Goal: Task Accomplishment & Management: Complete application form

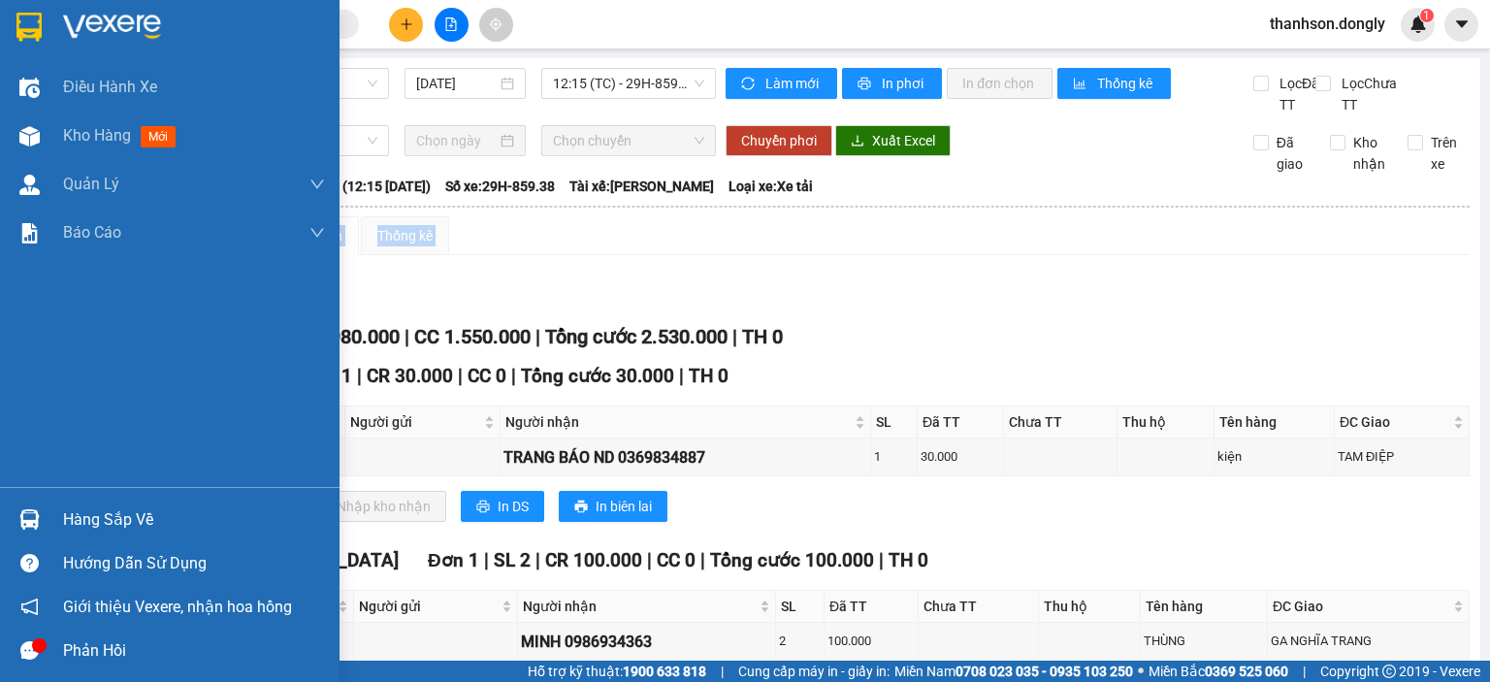
click at [23, 22] on img at bounding box center [28, 27] width 25 height 29
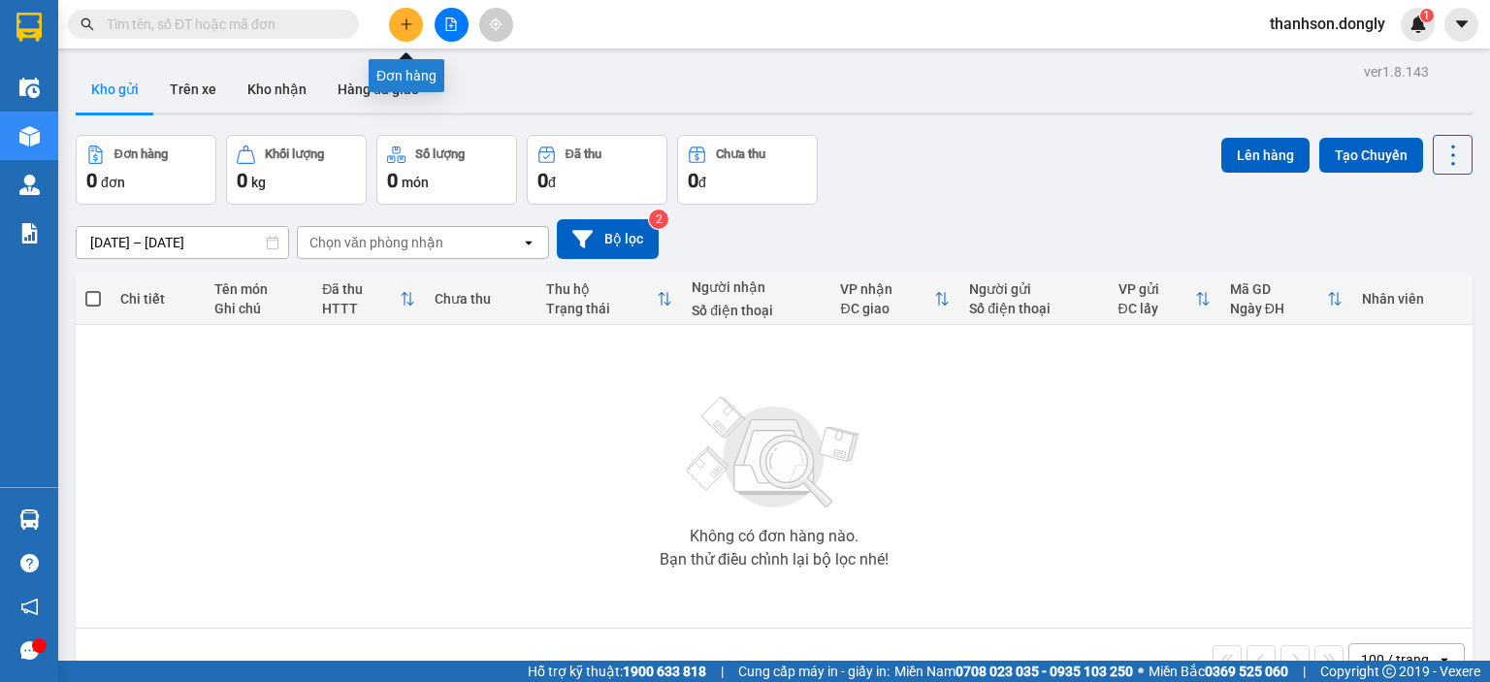
click at [407, 29] on icon "plus" at bounding box center [407, 24] width 14 height 14
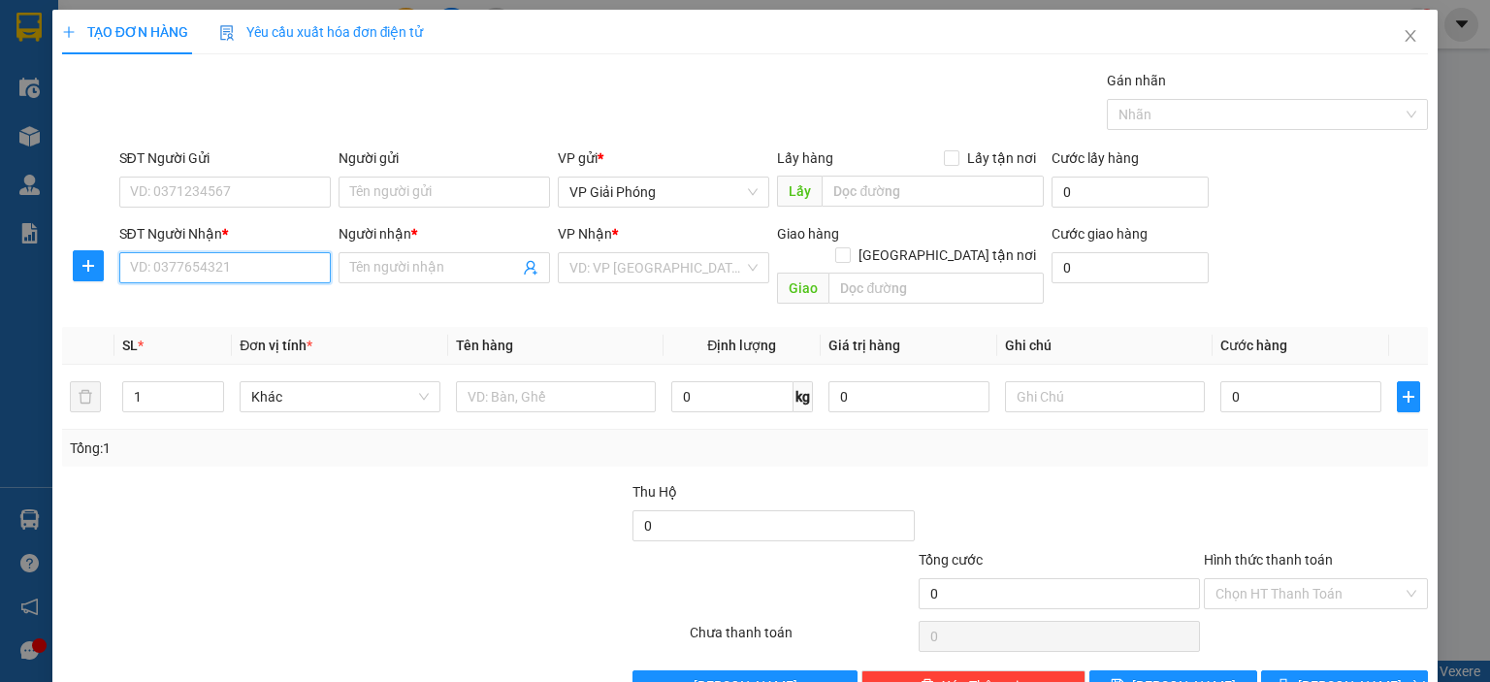
click at [252, 272] on input "SĐT Người Nhận *" at bounding box center [224, 267] width 211 height 31
type input "0987367315"
click at [287, 298] on div "0987367315 - HIẾU THUẬN" at bounding box center [222, 305] width 186 height 21
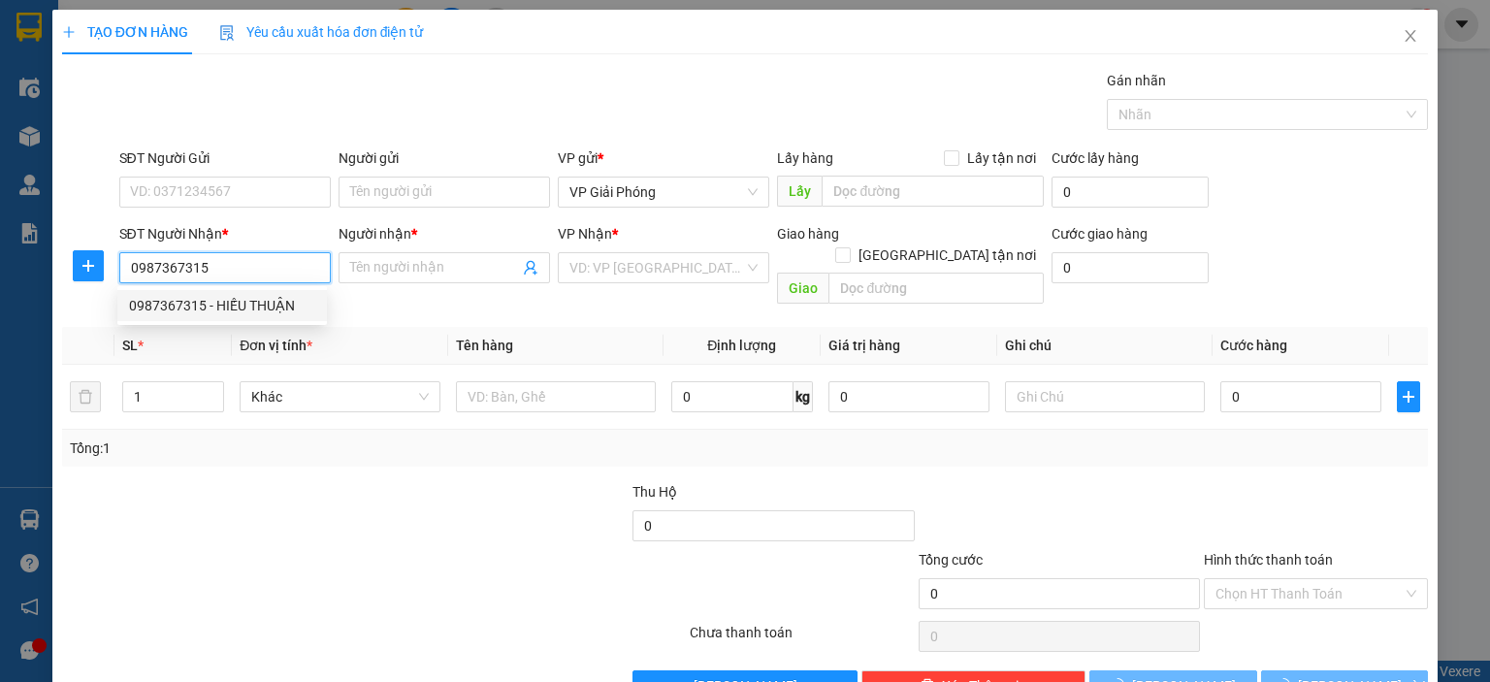
type input "HIẾU THUẬN"
checkbox input "true"
type input "VẠN THÀNH"
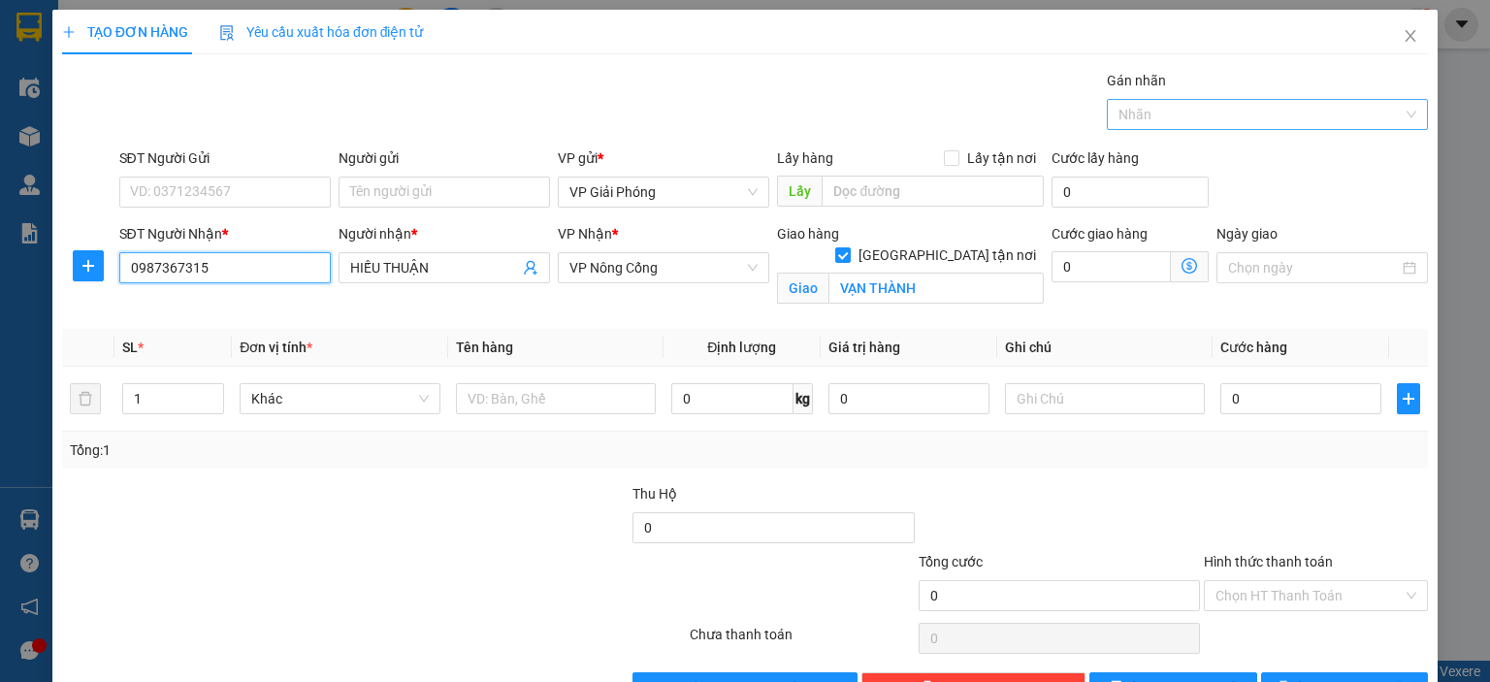
type input "0987367315"
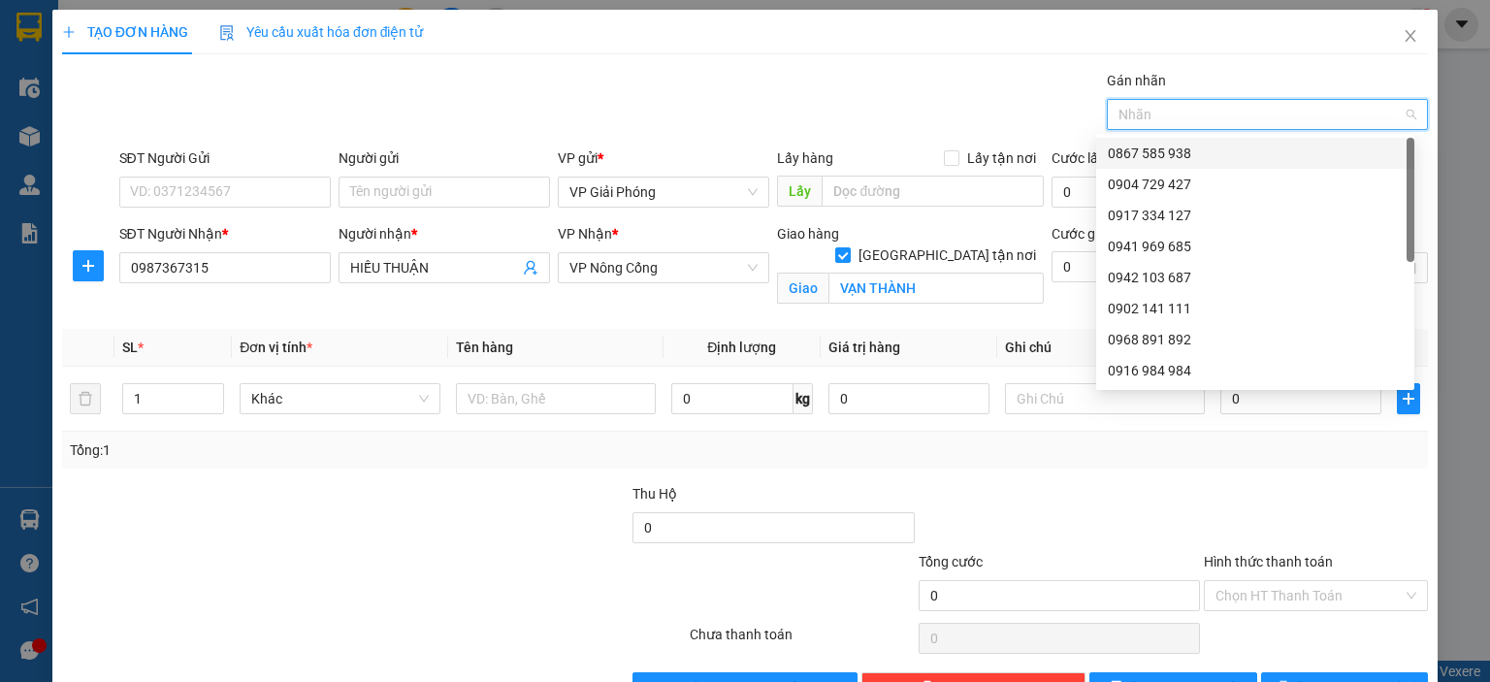
click at [1118, 123] on input "Gán nhãn" at bounding box center [1120, 114] width 4 height 23
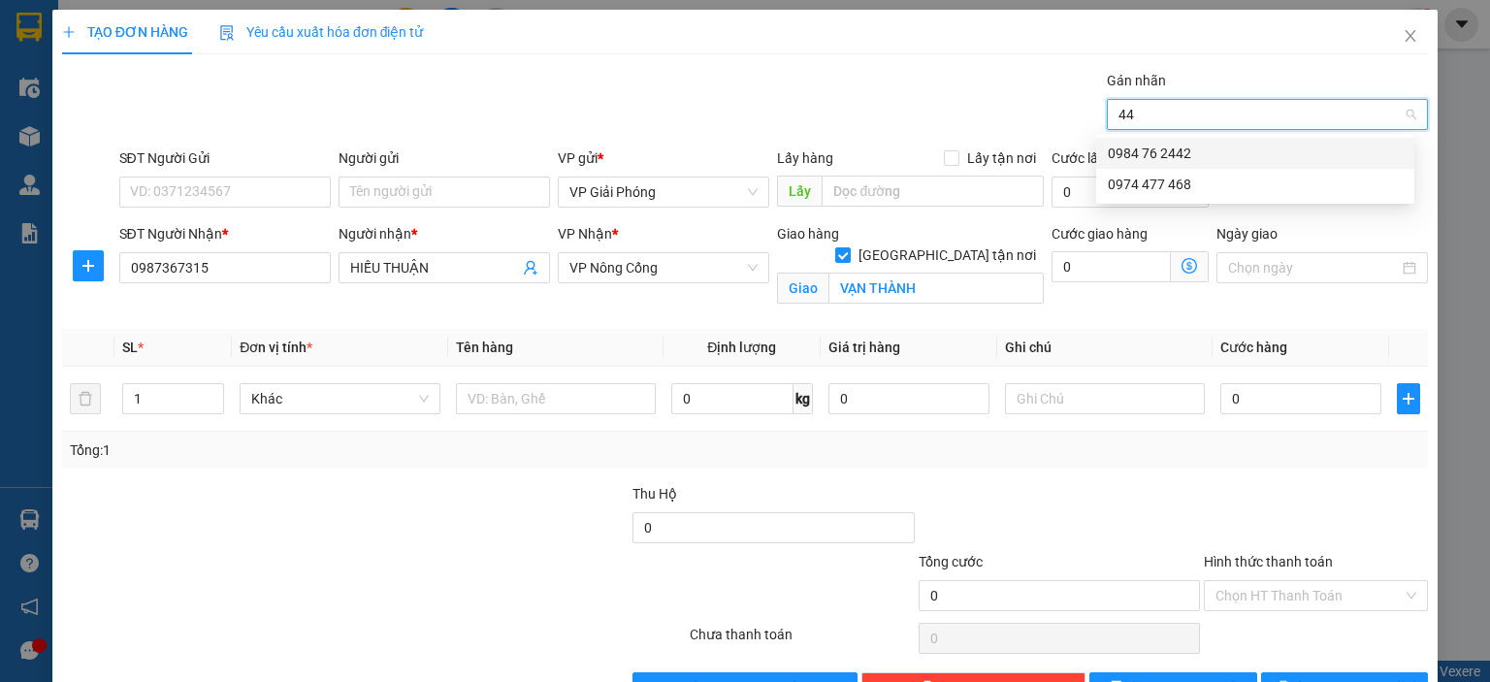
type input "442"
click at [1199, 149] on div "0984 76 2442" at bounding box center [1255, 153] width 295 height 21
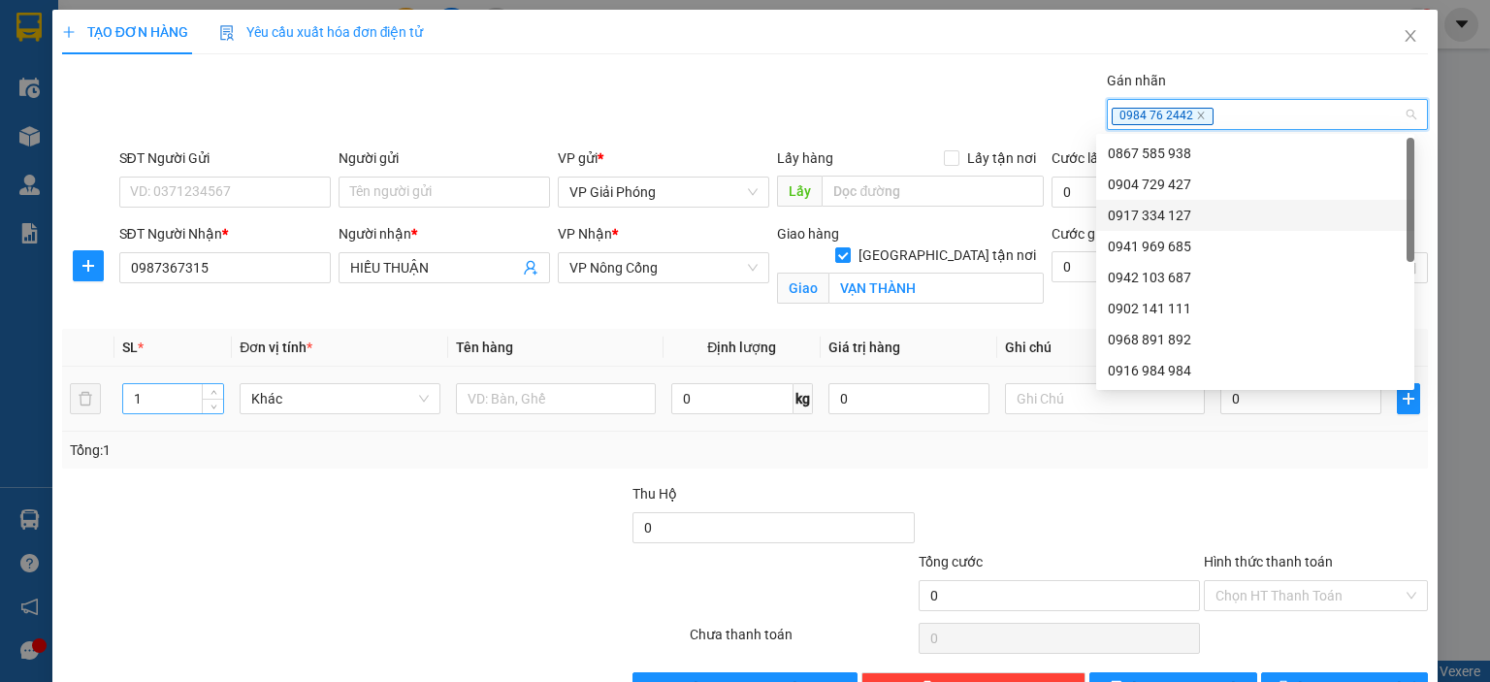
click at [178, 393] on input "1" at bounding box center [173, 398] width 100 height 29
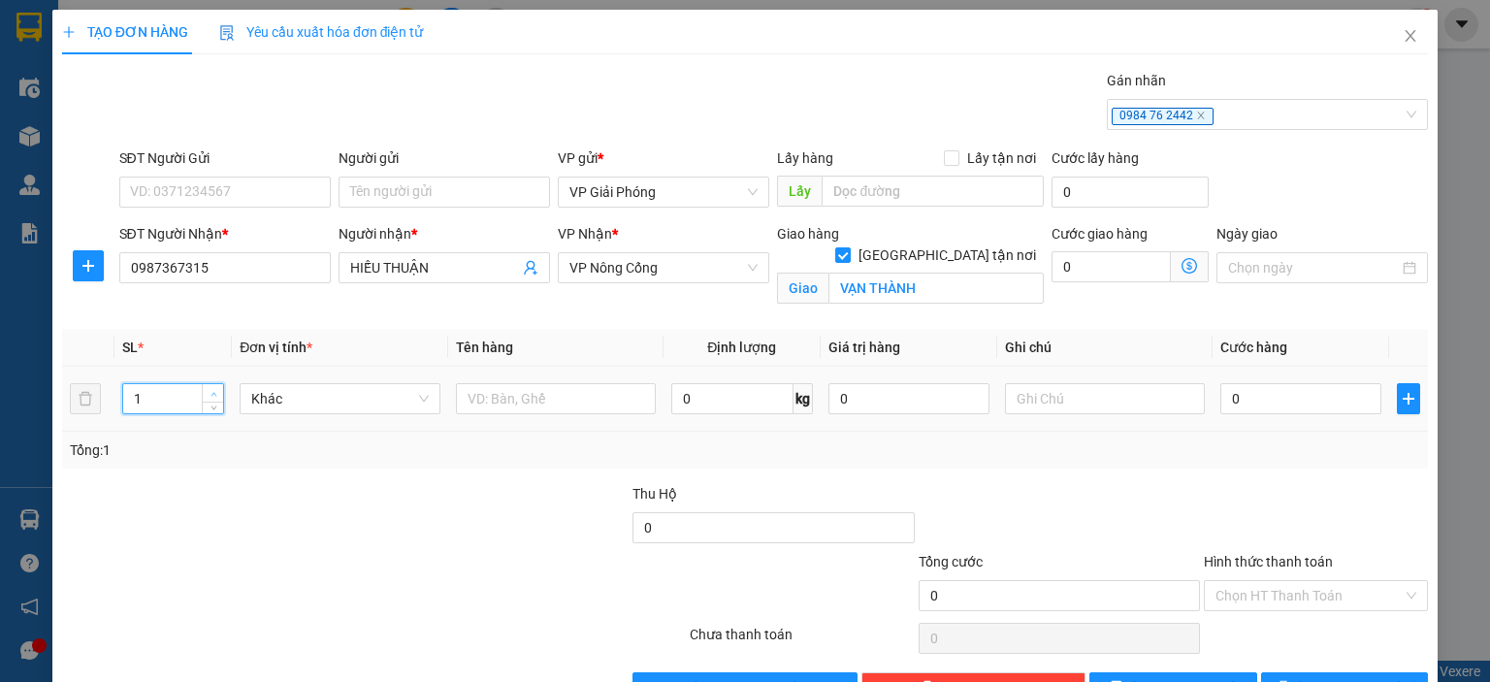
type input "2"
click at [208, 388] on span "up" at bounding box center [214, 394] width 12 height 12
click at [496, 399] on input "text" at bounding box center [556, 398] width 200 height 31
type input "THÙNG"
click at [1257, 389] on input "0" at bounding box center [1300, 398] width 161 height 31
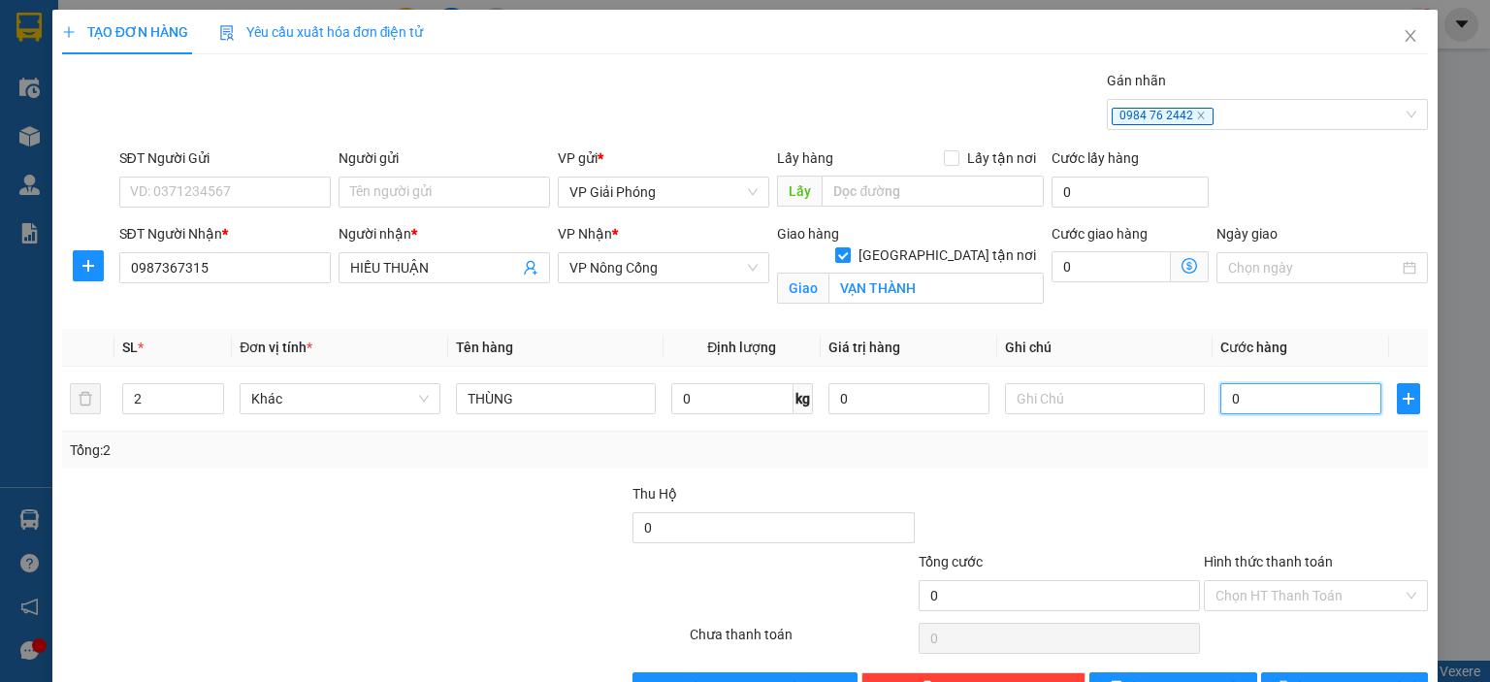
type input "1"
type input "10"
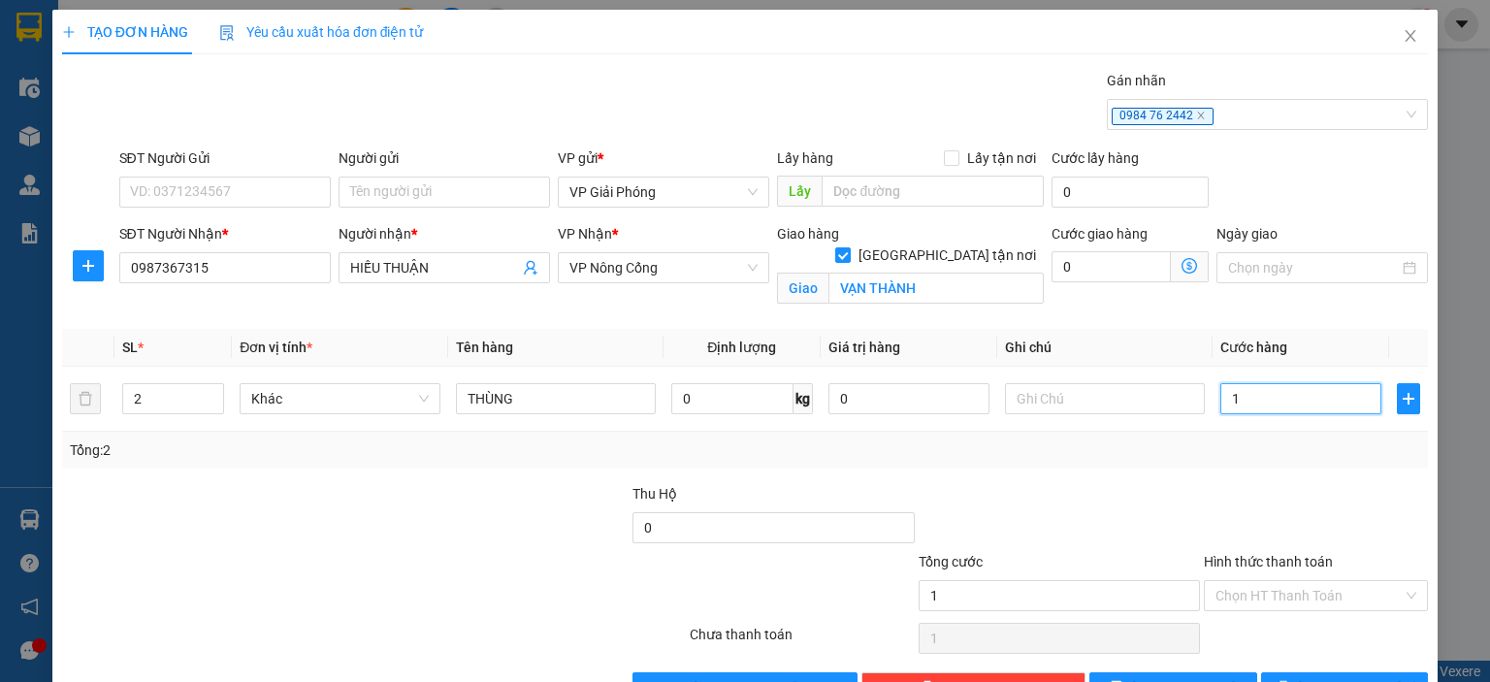
type input "10"
type input "100"
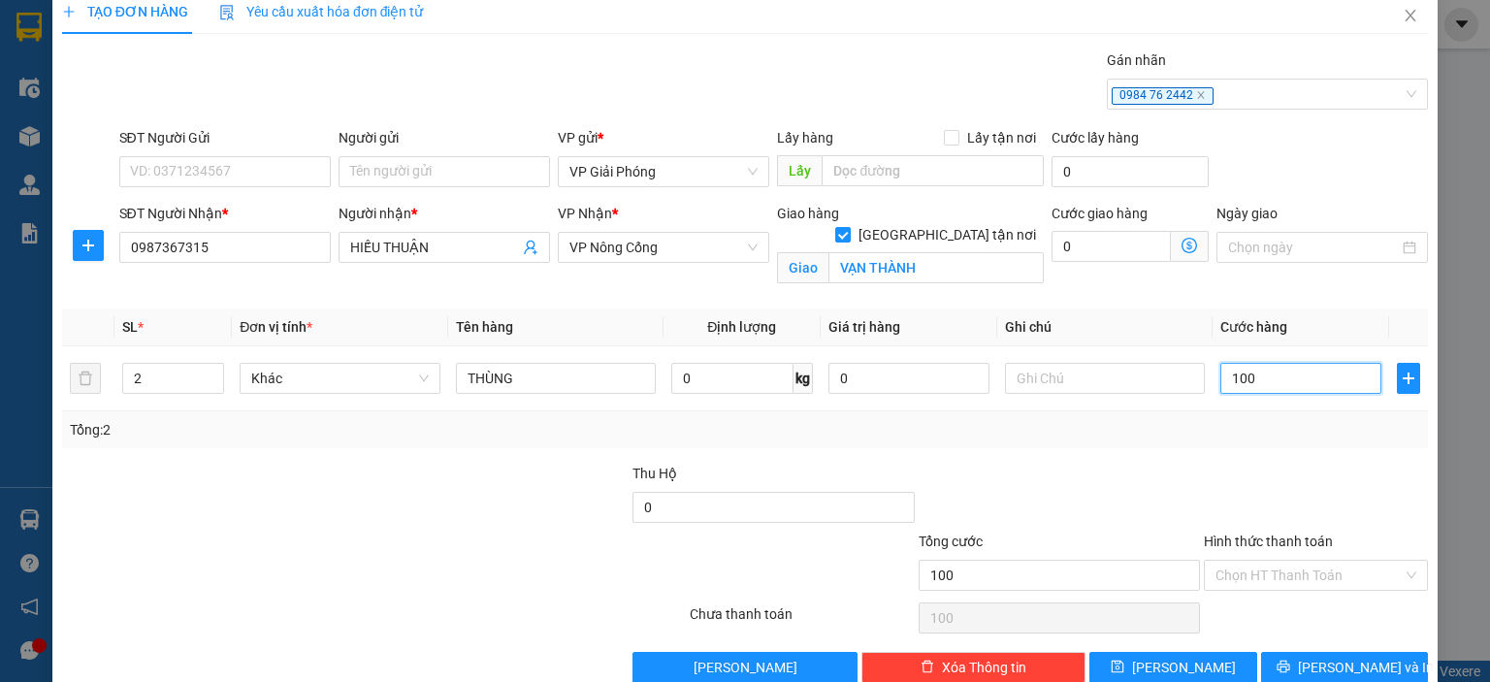
scroll to position [56, 0]
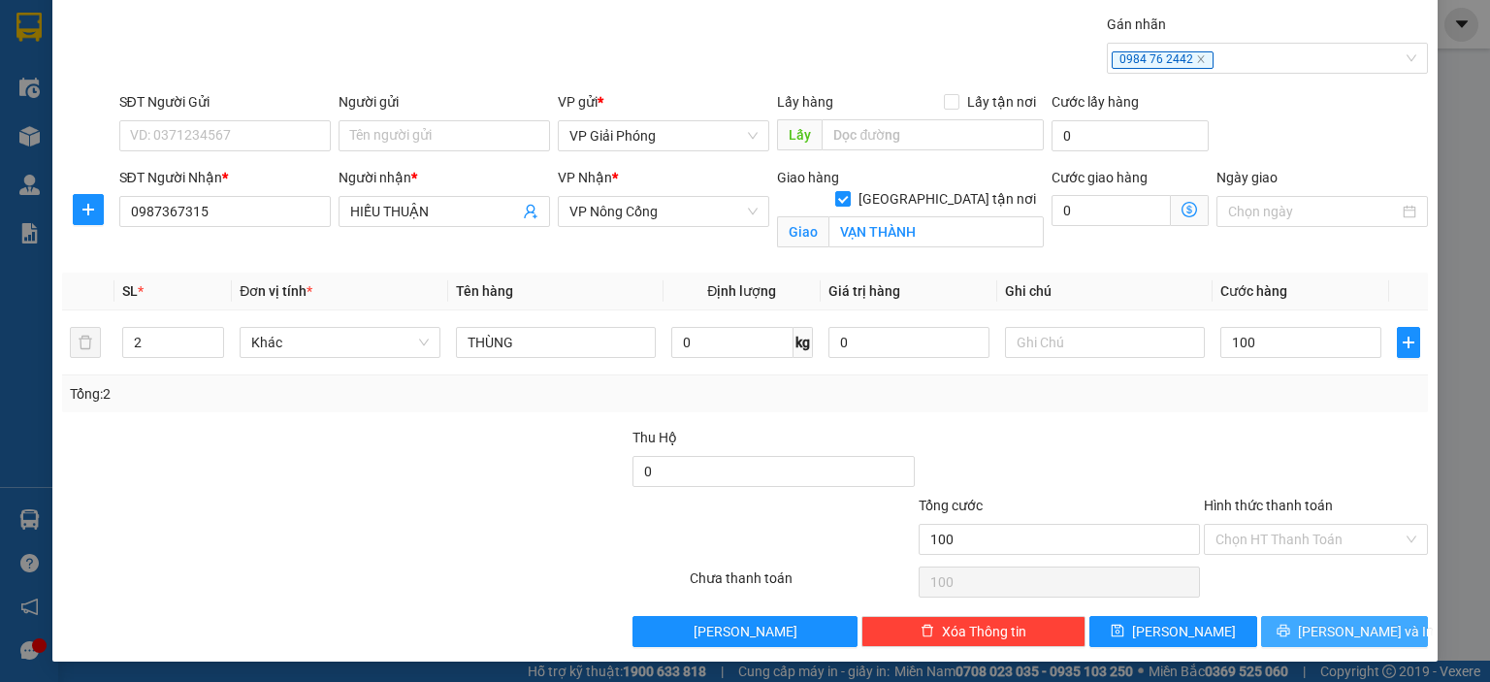
type input "100.000"
click at [1376, 635] on button "[PERSON_NAME] và In" at bounding box center [1345, 631] width 168 height 31
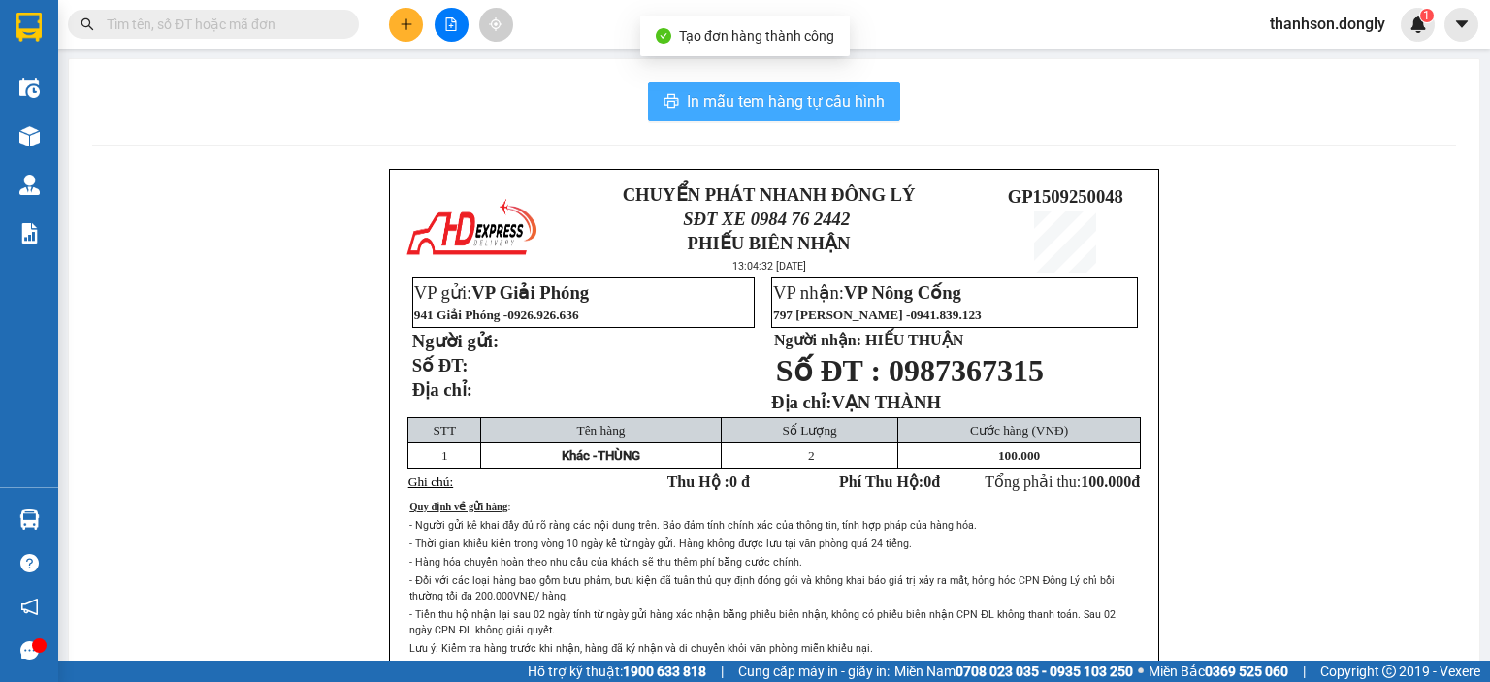
click at [830, 104] on span "In mẫu tem hàng tự cấu hình" at bounding box center [786, 101] width 198 height 24
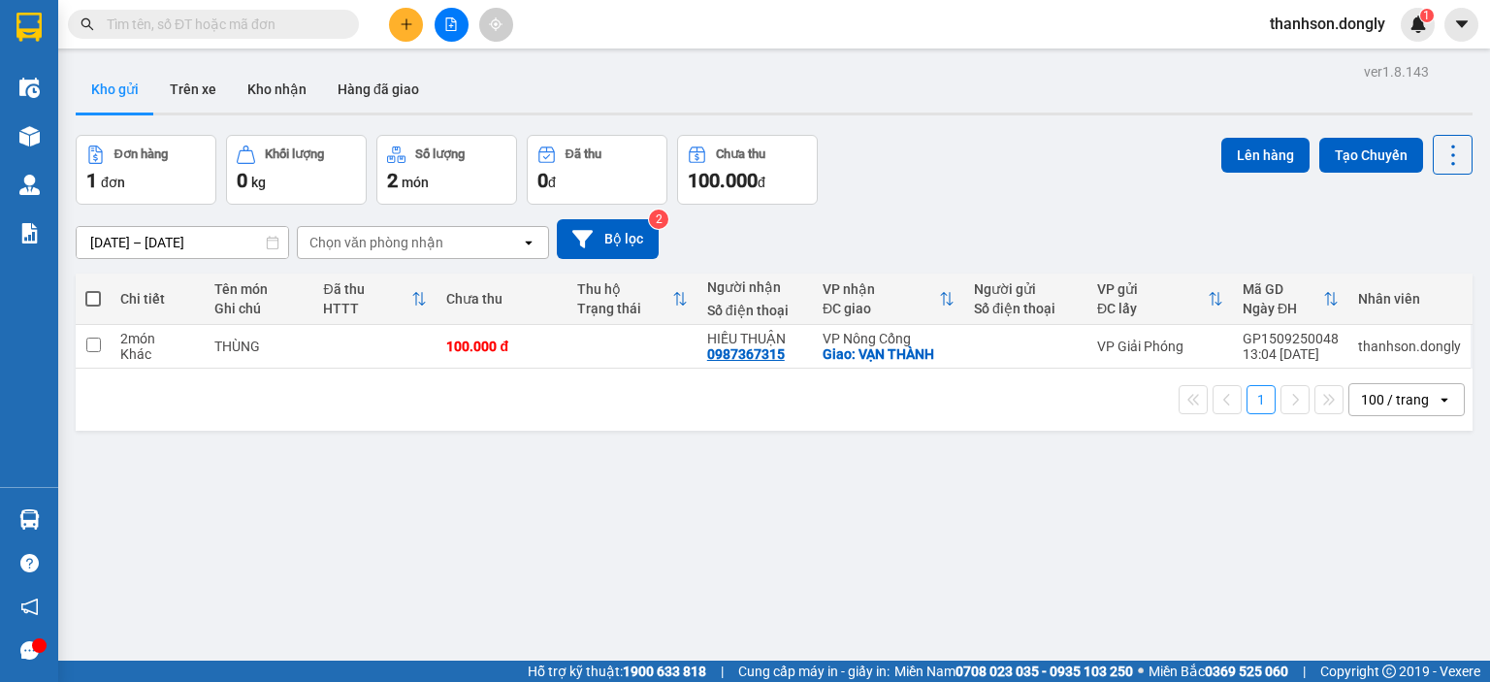
click at [404, 34] on button at bounding box center [406, 25] width 34 height 34
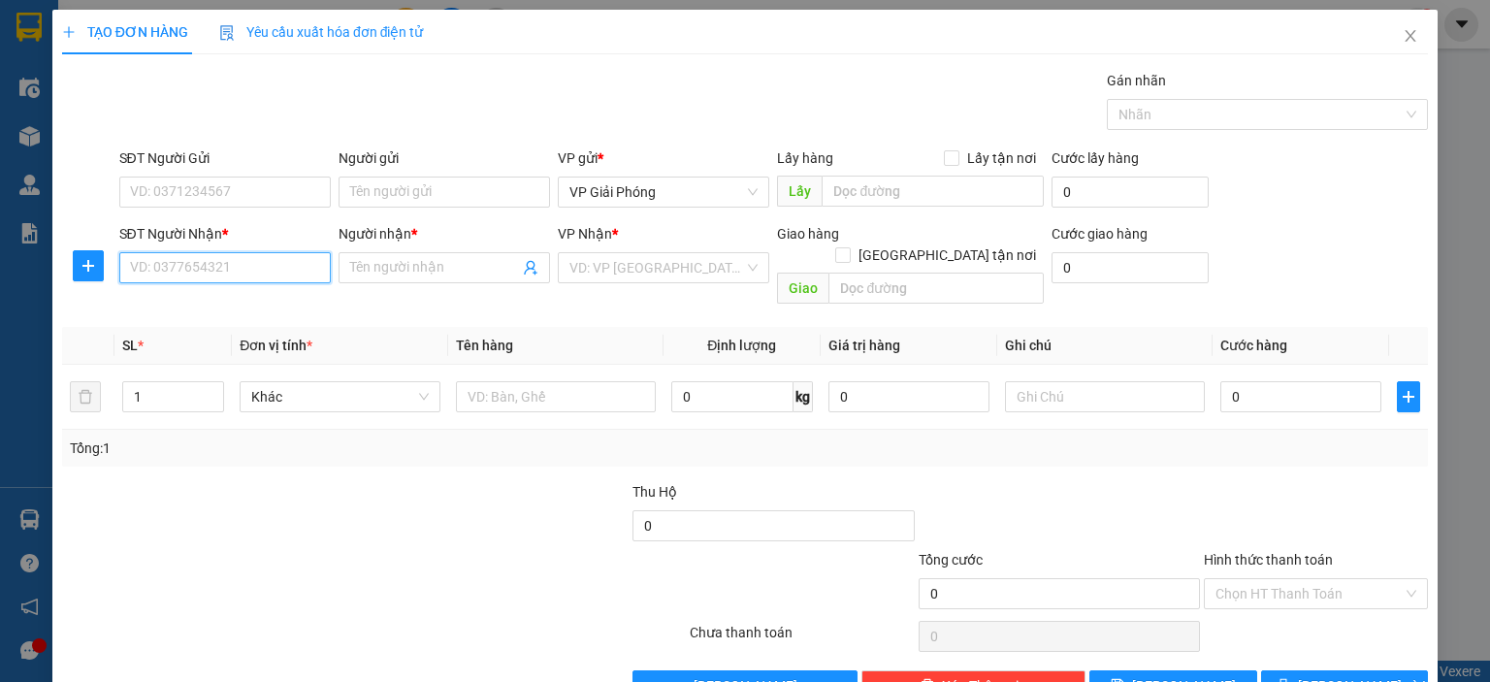
click at [244, 264] on input "SĐT Người Nhận *" at bounding box center [224, 267] width 211 height 31
type input "0962618311"
click at [237, 303] on div "0962618311 - QT KHÁNH THUỶ" at bounding box center [224, 305] width 191 height 21
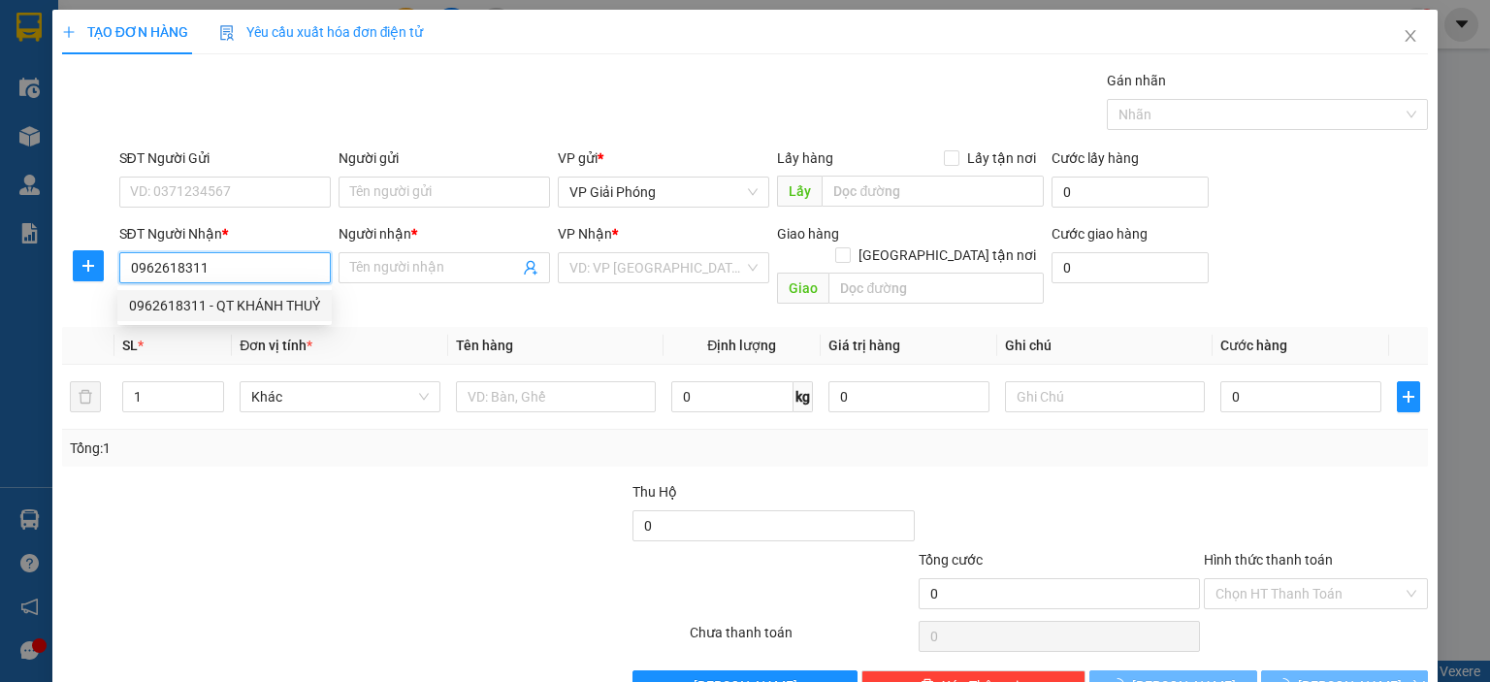
type input "QT KHÁNH THUỶ"
checkbox input "true"
type input "VPNC"
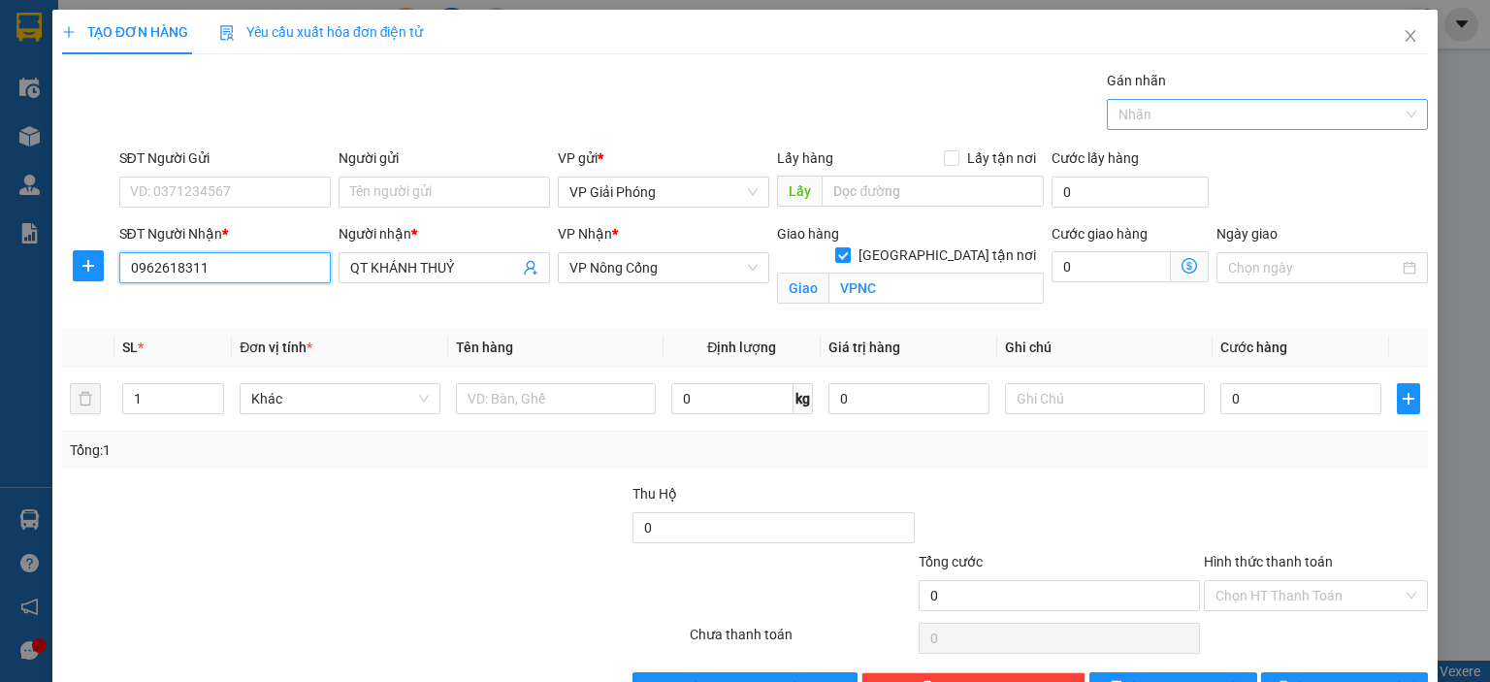
click at [1132, 124] on div at bounding box center [1257, 114] width 292 height 23
type input "0962618311"
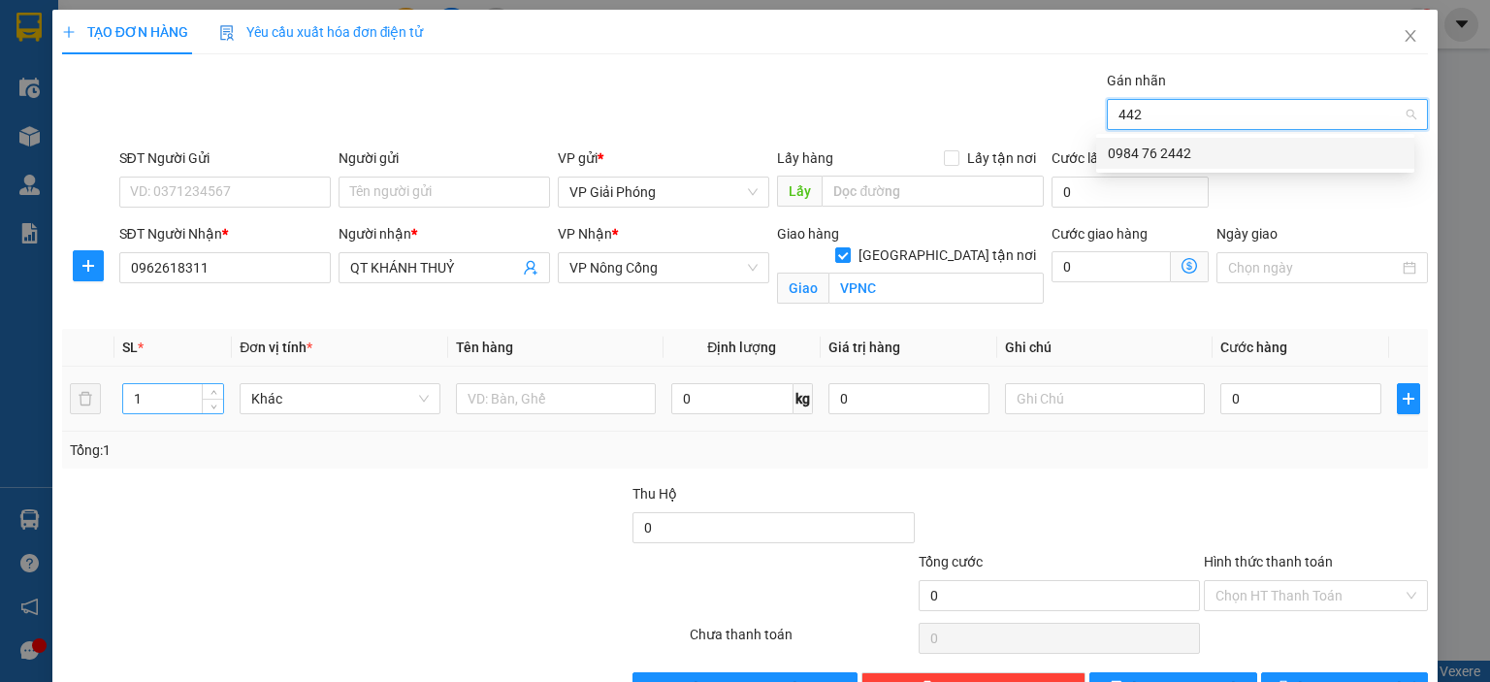
type input "442"
click at [199, 401] on input "1" at bounding box center [173, 398] width 100 height 29
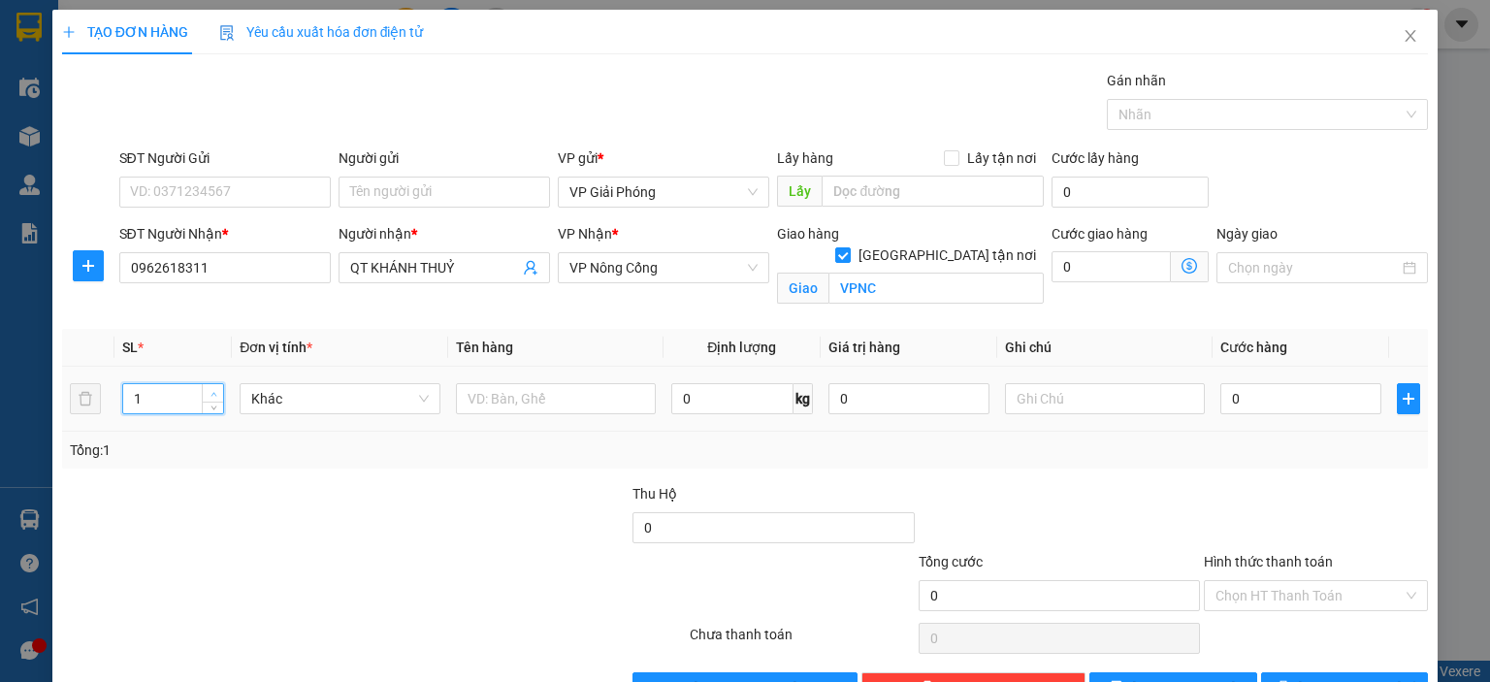
type input "2"
click at [213, 391] on icon "up" at bounding box center [213, 394] width 7 height 7
click at [487, 402] on input "text" at bounding box center [556, 398] width 200 height 31
type input "KIỆN"
click at [1220, 395] on input "0" at bounding box center [1300, 398] width 161 height 31
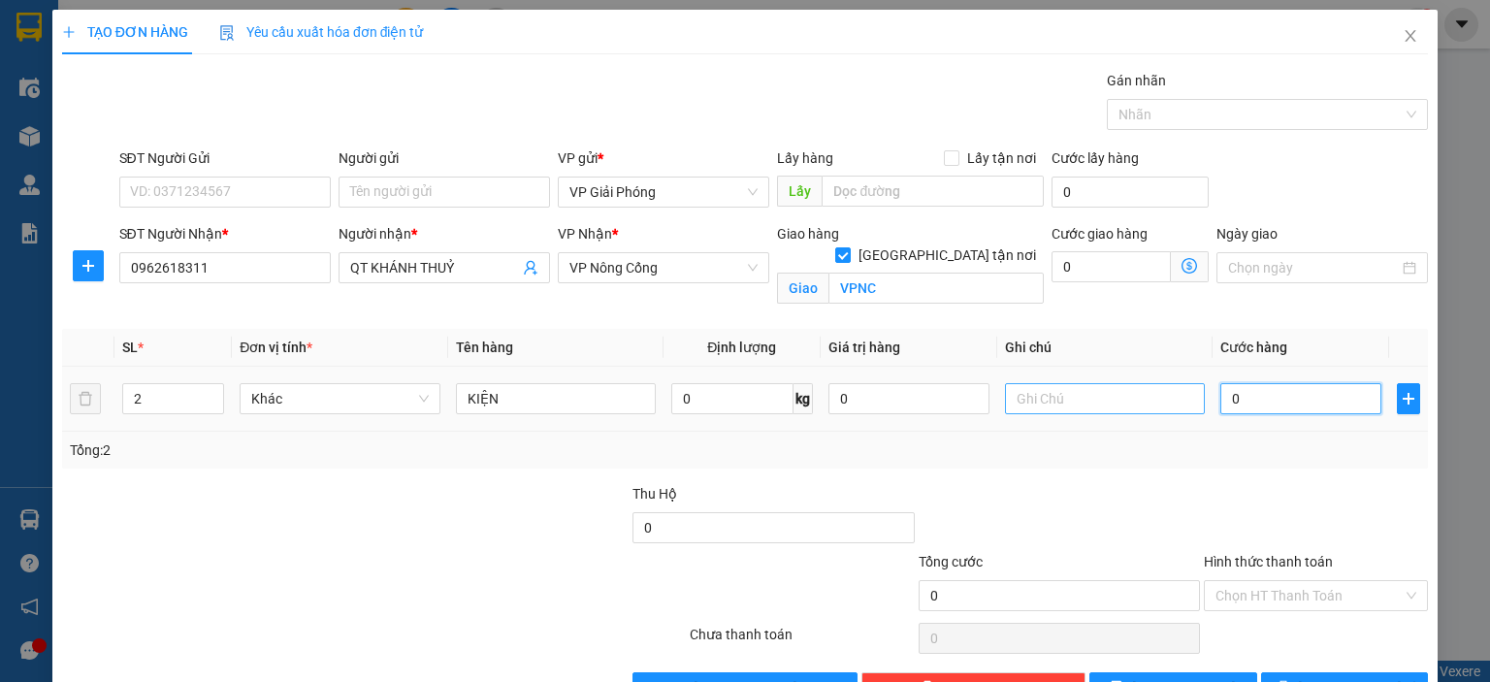
type input "1"
type input "10"
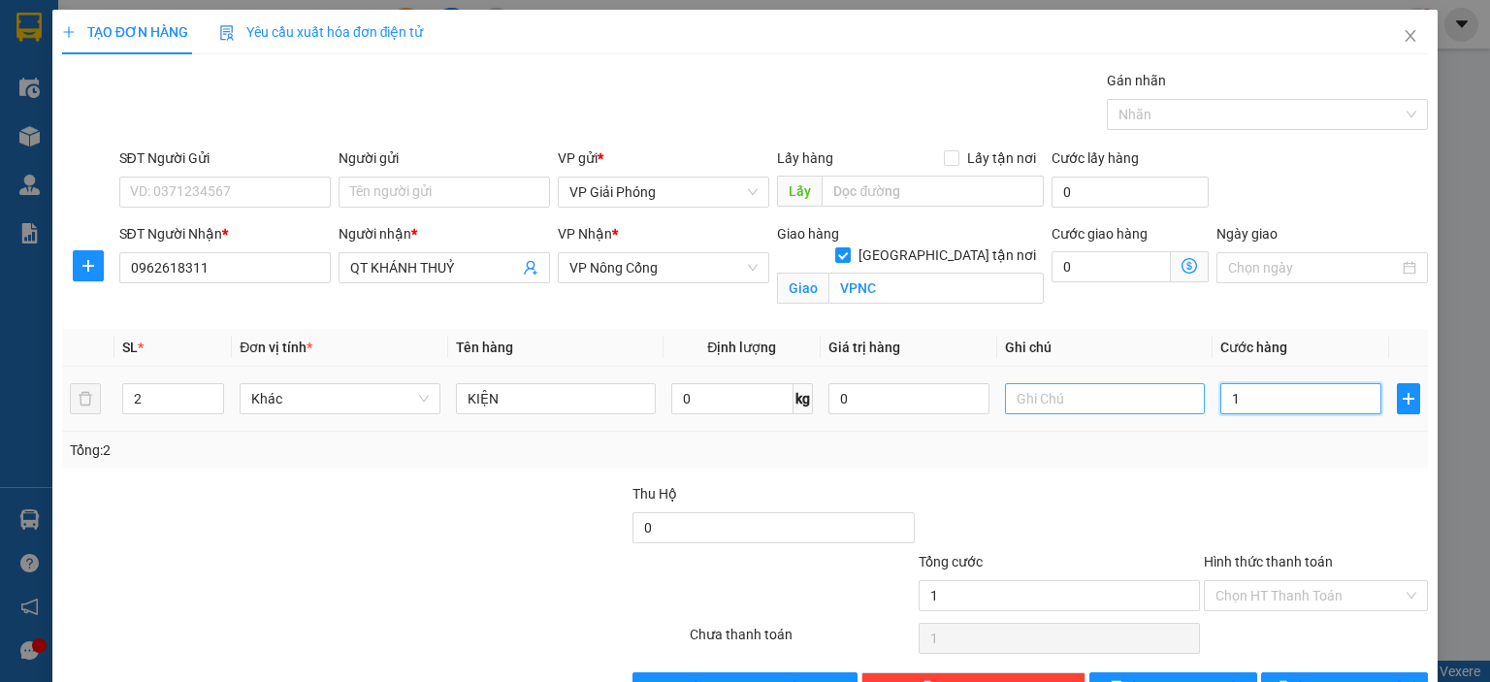
type input "10"
type input "100"
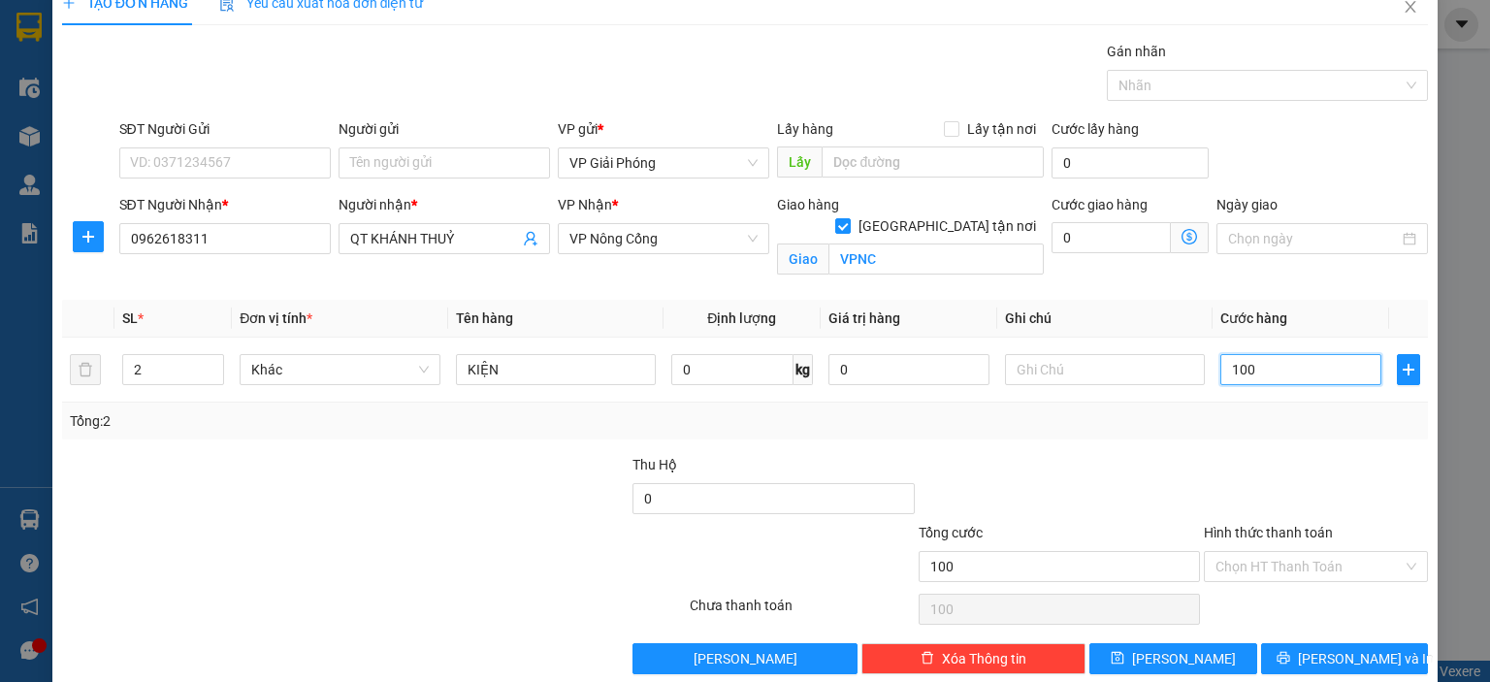
scroll to position [56, 0]
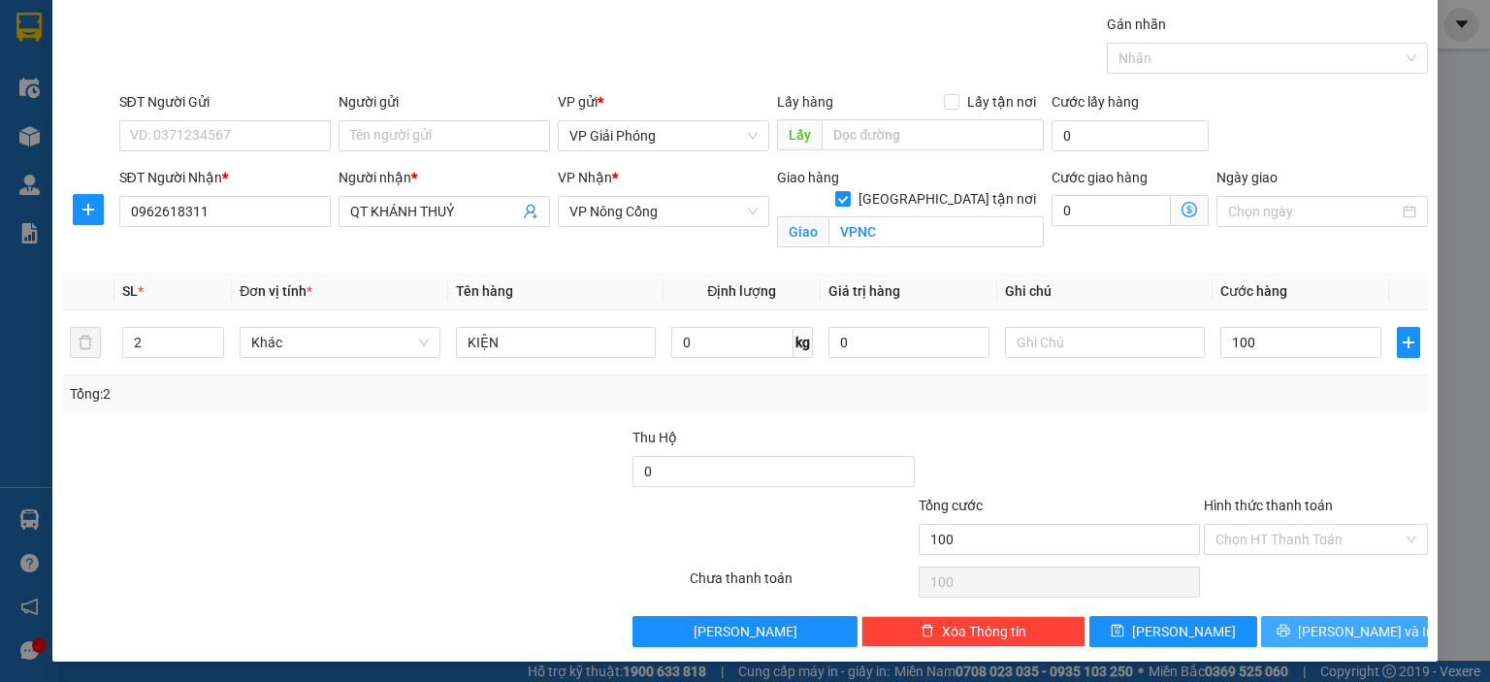
type input "100.000"
click at [1320, 639] on span "[PERSON_NAME] và In" at bounding box center [1366, 631] width 136 height 21
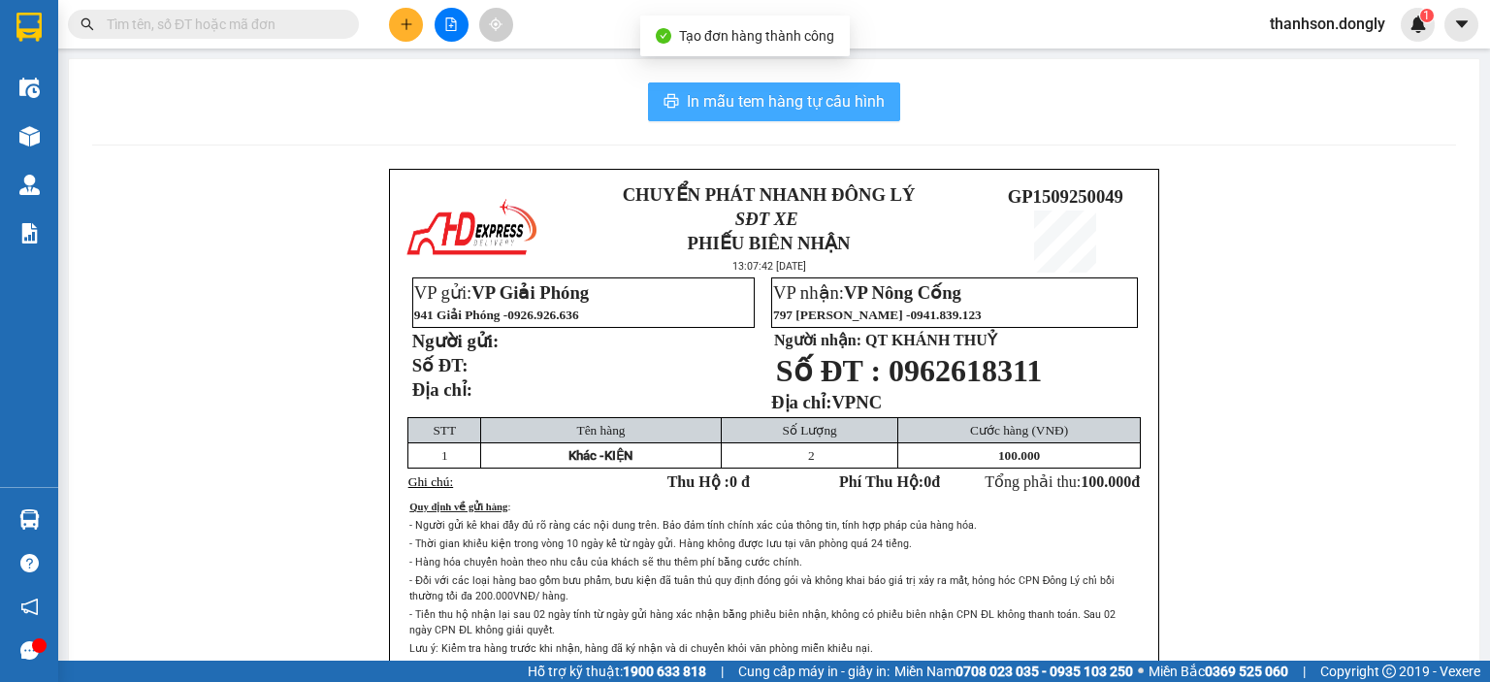
drag, startPoint x: 847, startPoint y: 112, endPoint x: 861, endPoint y: 106, distance: 15.7
click at [845, 111] on span "In mẫu tem hàng tự cấu hình" at bounding box center [786, 101] width 198 height 24
